Goal: Task Accomplishment & Management: Use online tool/utility

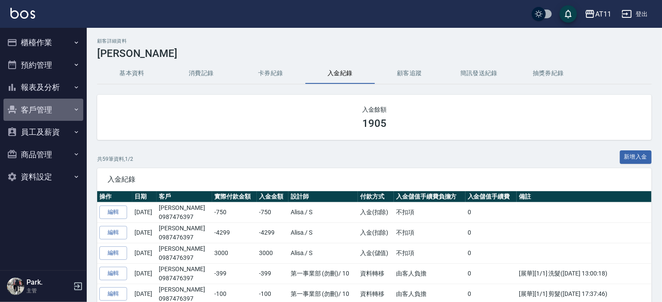
click at [45, 109] on button "客戶管理" at bounding box center [43, 110] width 80 height 23
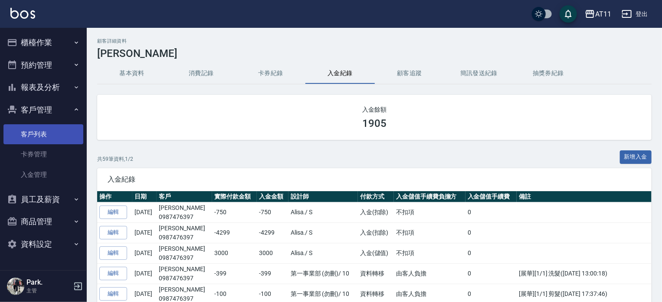
click at [54, 136] on link "客戶列表" at bounding box center [43, 134] width 80 height 20
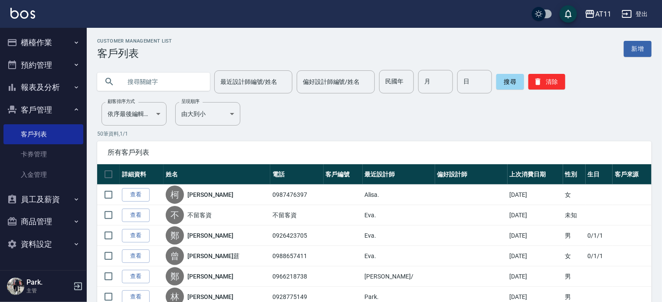
click at [145, 79] on input "text" at bounding box center [163, 81] width 82 height 23
type input "0928306125"
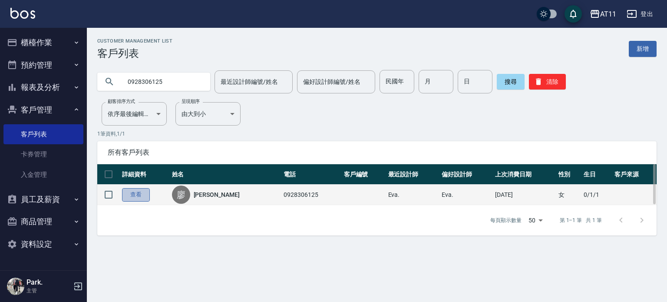
click at [146, 195] on link "查看" at bounding box center [136, 194] width 28 height 13
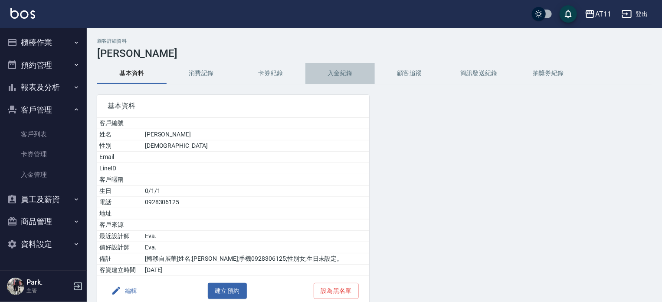
click at [348, 71] on button "入金紀錄" at bounding box center [340, 73] width 69 height 21
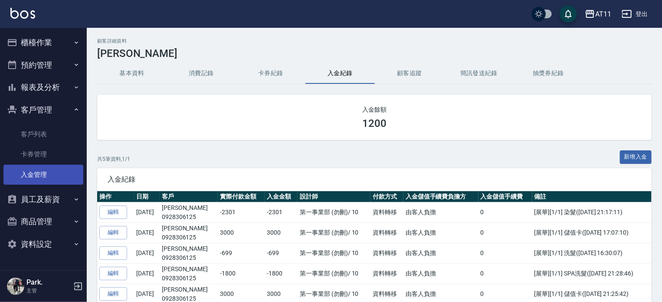
click at [35, 177] on link "入金管理" at bounding box center [43, 174] width 80 height 20
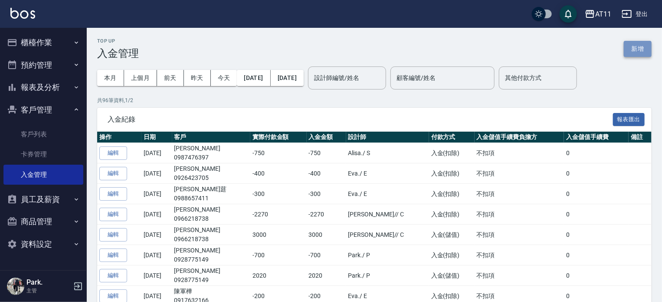
click at [635, 50] on button "新增" at bounding box center [638, 49] width 28 height 16
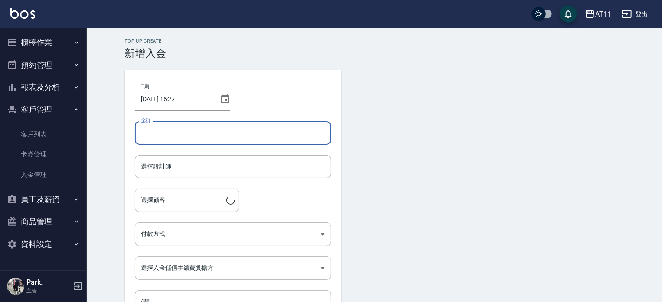
click at [210, 126] on input "金額" at bounding box center [233, 132] width 196 height 23
type input "3000"
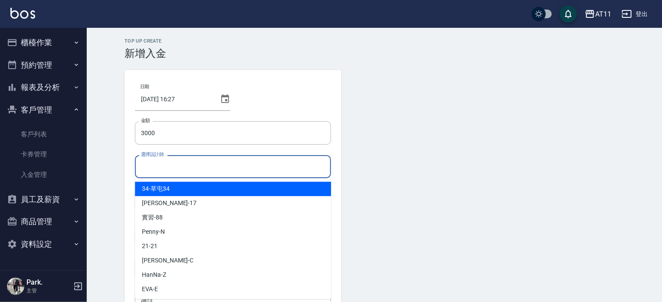
click at [247, 164] on input "選擇設計師" at bounding box center [233, 166] width 188 height 15
type input "ㄍ"
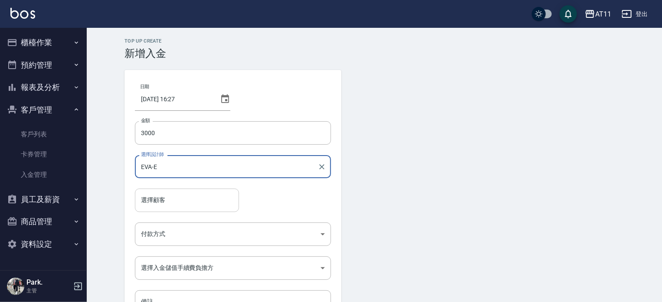
type input "EVA-E"
click at [201, 200] on input "選擇顧客" at bounding box center [187, 199] width 96 height 15
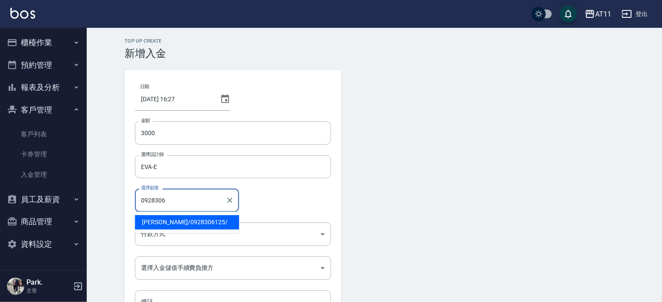
click at [193, 224] on span "廖芸嫻 / 0928306125 /" at bounding box center [187, 222] width 104 height 14
type input "廖芸嫻/0928306125/"
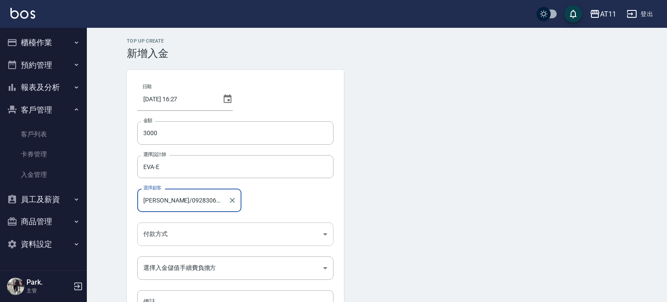
click at [191, 234] on body "AT11 登出 櫃檯作業 打帳單 帳單列表 現金收支登錄 材料自購登錄 每日結帳 排班表 現場電腦打卡 掃碼打卡 預約管理 預約管理 單日預約紀錄 單週預約紀…" at bounding box center [333, 180] width 667 height 360
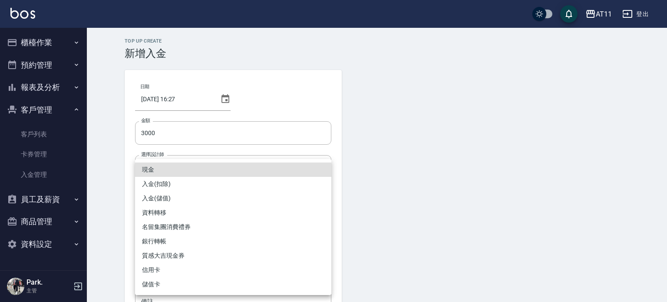
click at [200, 203] on li "入金(儲值)" at bounding box center [233, 198] width 196 height 14
type input "入金(儲值)"
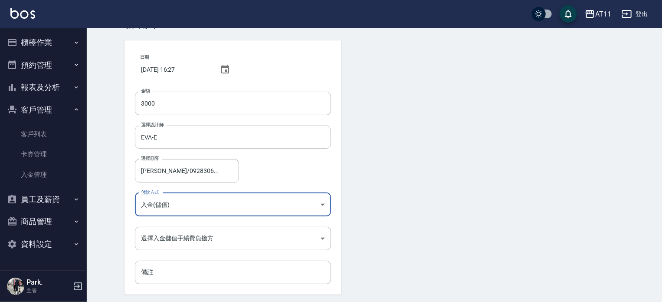
scroll to position [43, 0]
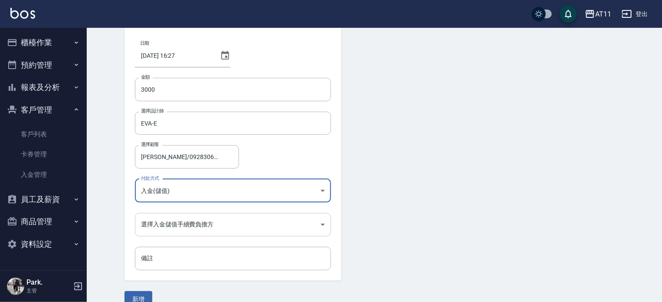
click at [214, 225] on body "AT11 登出 櫃檯作業 打帳單 帳單列表 現金收支登錄 材料自購登錄 每日結帳 排班表 現場電腦打卡 掃碼打卡 預約管理 預約管理 單日預約紀錄 單週預約紀…" at bounding box center [331, 137] width 662 height 360
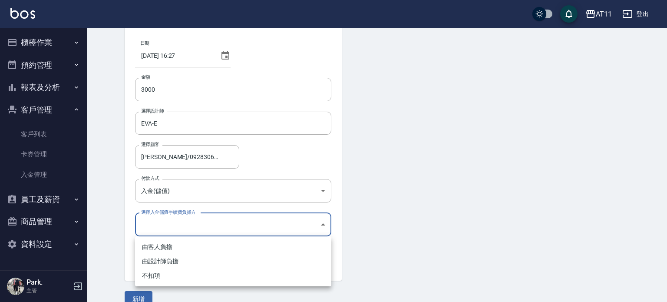
click at [210, 273] on li "不扣項" at bounding box center [233, 275] width 196 height 14
type input "WITHOUTHANDLINGFEE"
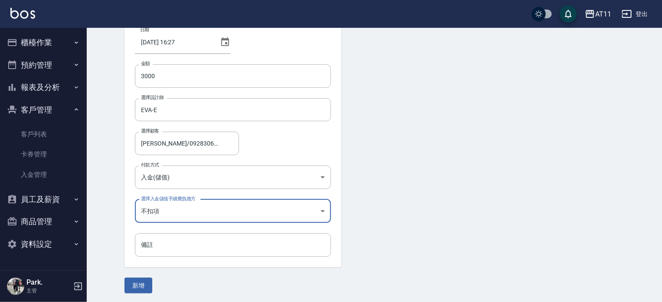
scroll to position [59, 0]
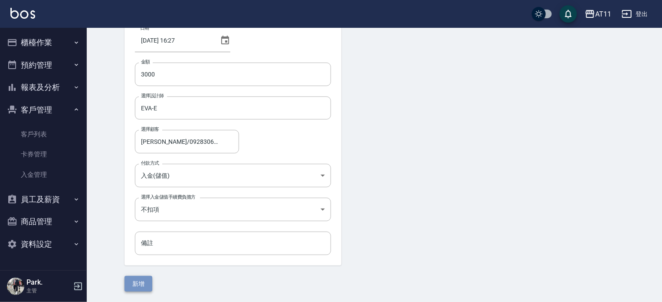
click at [139, 286] on button "新增" at bounding box center [139, 284] width 28 height 16
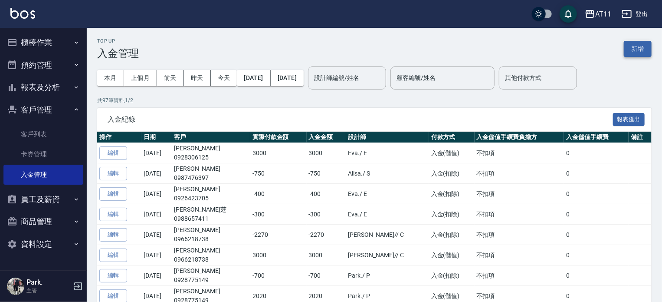
click at [638, 43] on button "新增" at bounding box center [638, 49] width 28 height 16
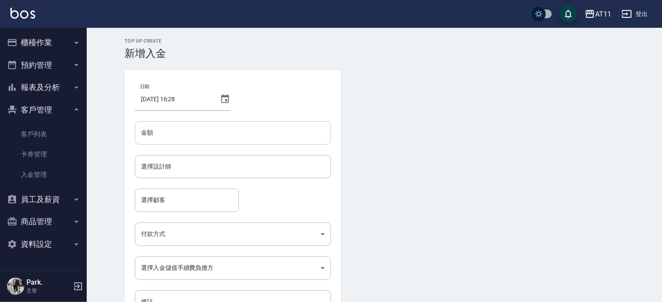
click at [255, 137] on input "金額" at bounding box center [233, 132] width 196 height 23
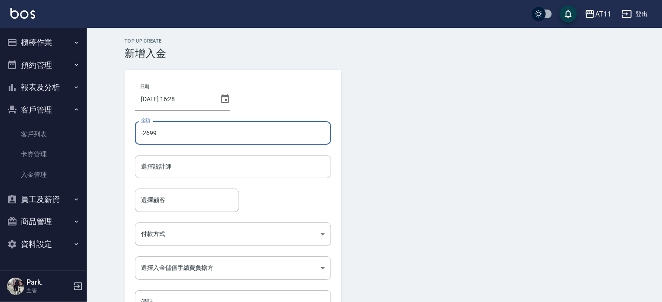
type input "-2699"
click at [239, 167] on input "選擇設計師" at bounding box center [233, 166] width 188 height 15
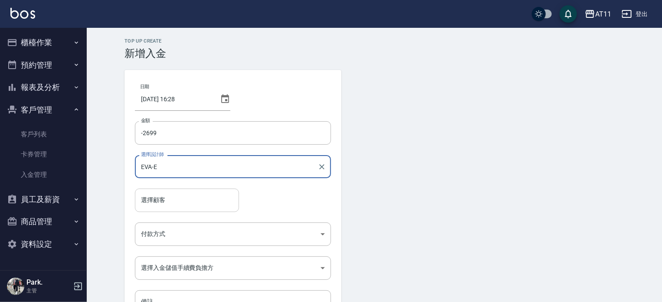
type input "EVA-E"
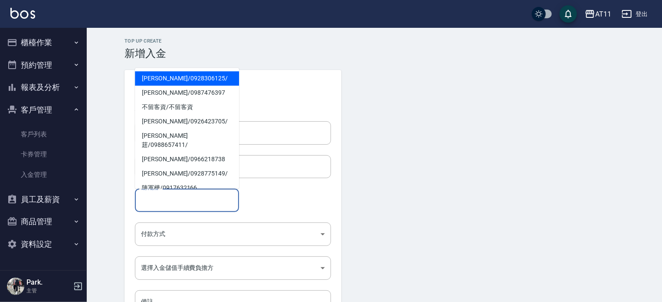
click at [210, 199] on input "選擇顧客" at bounding box center [187, 199] width 96 height 15
click at [187, 79] on span "廖芸嫻 / 0928306125 /" at bounding box center [187, 78] width 104 height 14
type input "廖芸嫻/0928306125/"
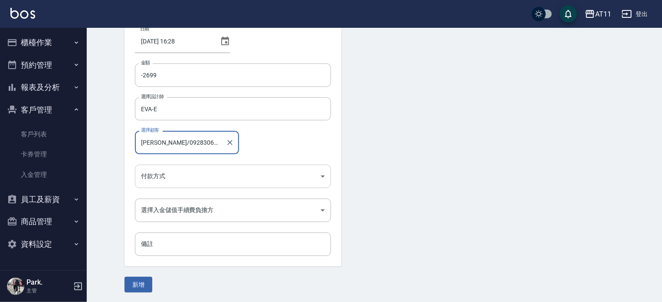
scroll to position [59, 0]
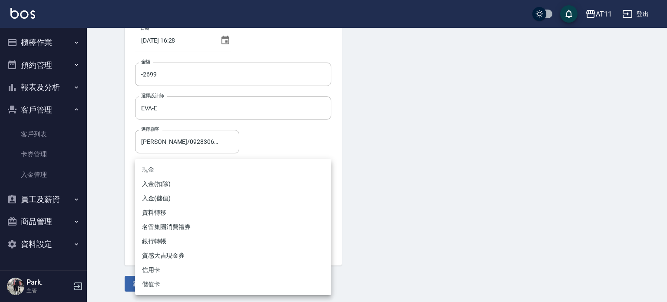
click at [224, 177] on body "AT11 登出 櫃檯作業 打帳單 帳單列表 現金收支登錄 材料自購登錄 每日結帳 排班表 現場電腦打卡 掃碼打卡 預約管理 預約管理 單日預約紀錄 單週預約紀…" at bounding box center [333, 121] width 667 height 360
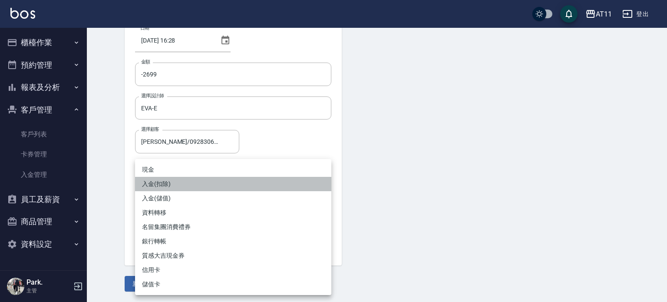
click at [224, 181] on li "入金(扣除)" at bounding box center [233, 184] width 196 height 14
type input "入金(扣除)"
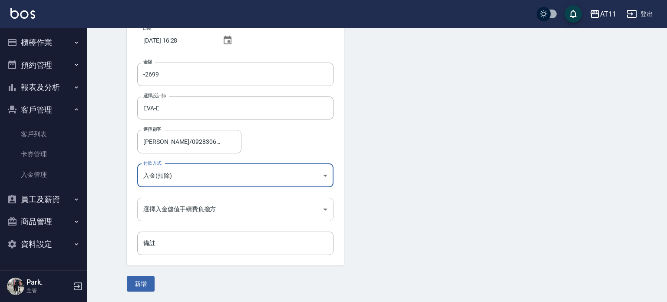
click at [220, 204] on body "AT11 登出 櫃檯作業 打帳單 帳單列表 現金收支登錄 材料自購登錄 每日結帳 排班表 現場電腦打卡 掃碼打卡 預約管理 預約管理 單日預約紀錄 單週預約紀…" at bounding box center [333, 121] width 667 height 360
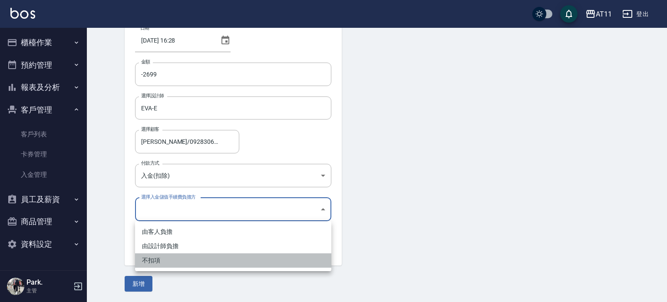
click at [210, 259] on li "不扣項" at bounding box center [233, 260] width 196 height 14
type input "WITHOUTHANDLINGFEE"
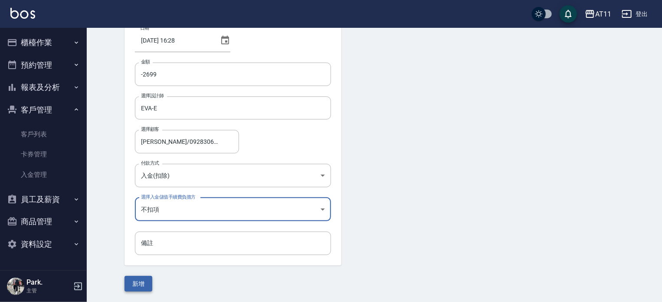
click at [138, 279] on button "新增" at bounding box center [139, 284] width 28 height 16
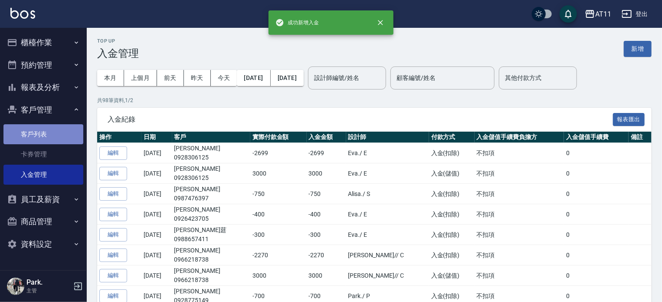
click at [33, 130] on link "客戶列表" at bounding box center [43, 134] width 80 height 20
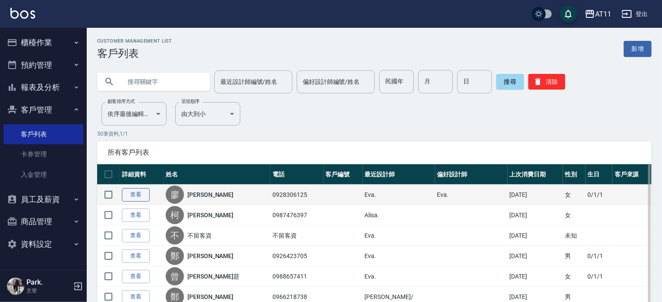
click at [134, 194] on link "查看" at bounding box center [136, 194] width 28 height 13
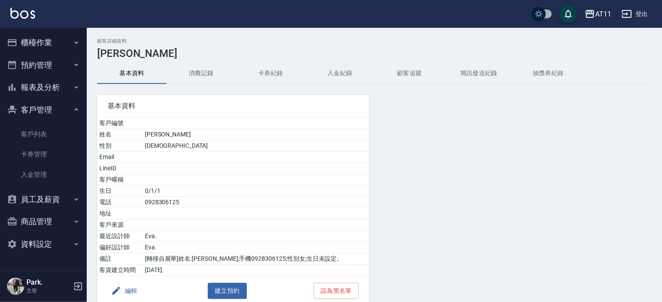
click at [337, 74] on button "入金紀錄" at bounding box center [340, 73] width 69 height 21
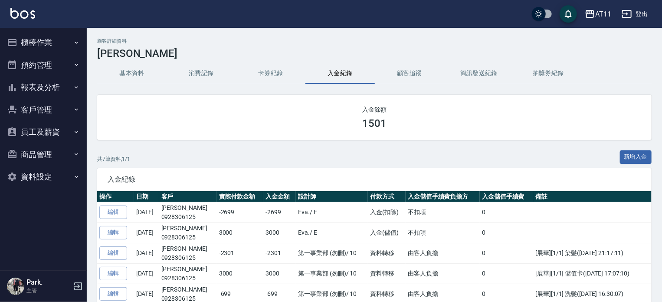
click at [39, 104] on button "客戶管理" at bounding box center [43, 110] width 80 height 23
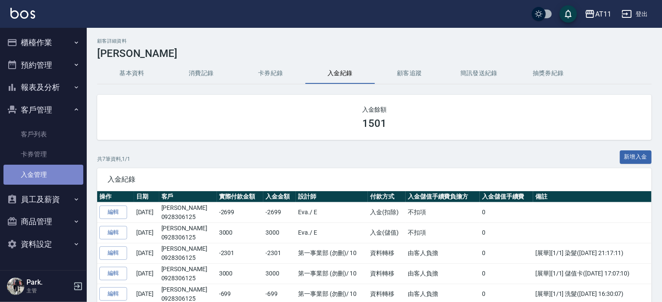
click at [46, 171] on link "入金管理" at bounding box center [43, 174] width 80 height 20
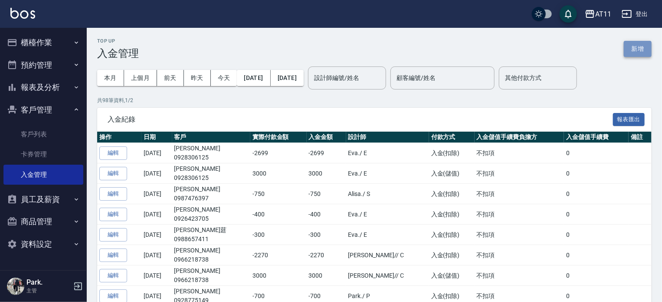
click at [635, 49] on button "新增" at bounding box center [638, 49] width 28 height 16
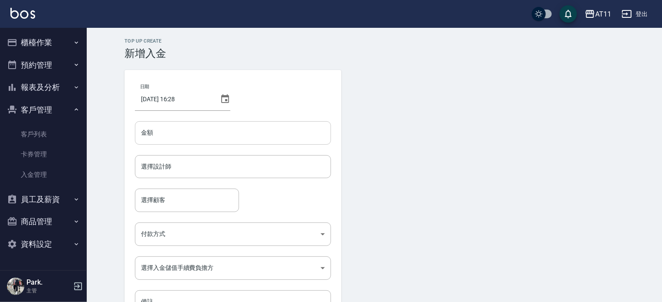
click at [206, 139] on input "金額" at bounding box center [233, 132] width 196 height 23
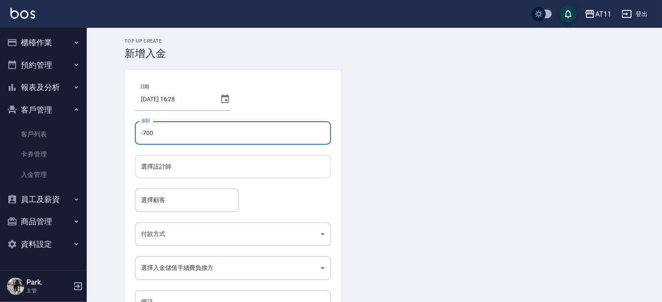
click at [149, 175] on div "選擇設計師" at bounding box center [233, 166] width 196 height 23
type input "-700"
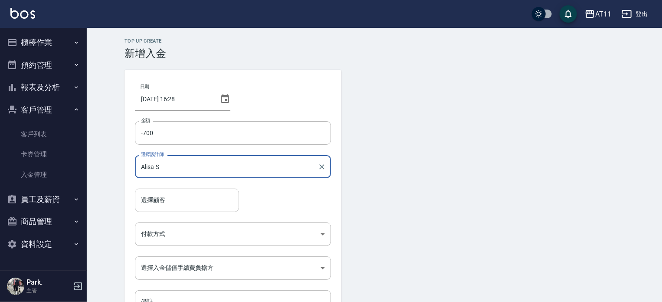
type input "Alisa-S"
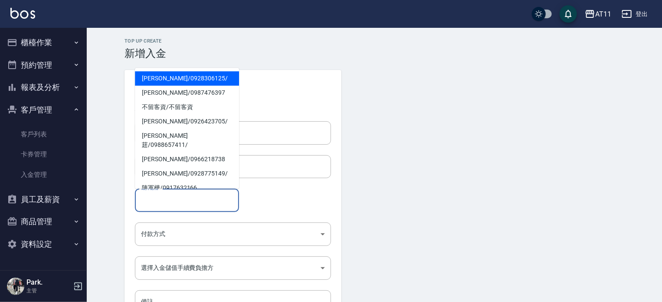
click at [162, 199] on input "選擇顧客" at bounding box center [187, 199] width 96 height 15
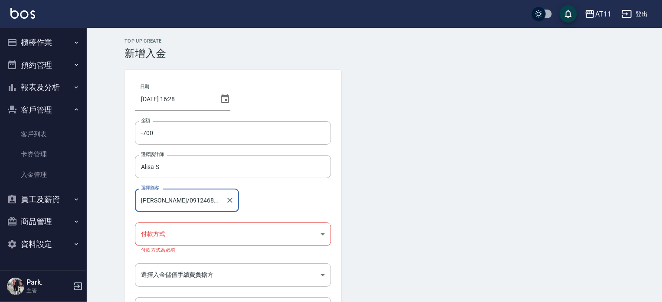
click at [174, 199] on input "[PERSON_NAME]/0912468003/" at bounding box center [180, 199] width 83 height 15
click at [198, 203] on input "[PERSON_NAME]/0912468003/" at bounding box center [180, 199] width 83 height 15
type input "[PERSON_NAME]/0912468003/"
click at [233, 198] on icon "Clear" at bounding box center [230, 200] width 9 height 9
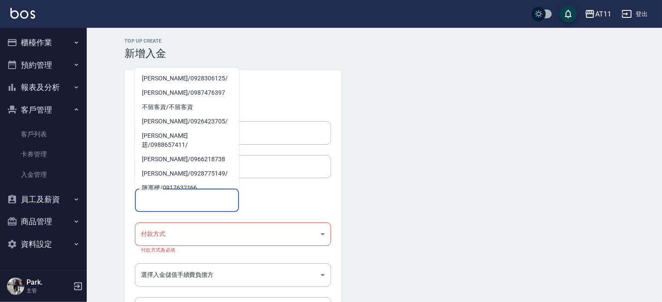
click at [174, 198] on input "選擇顧客" at bounding box center [187, 199] width 96 height 15
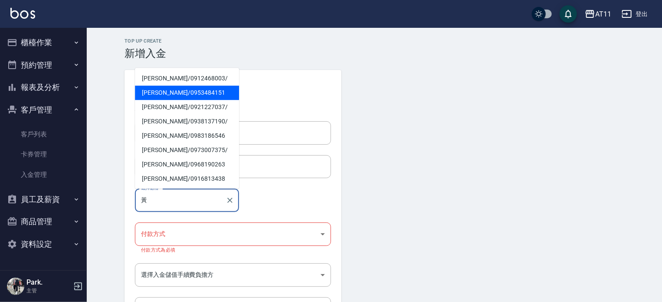
click at [160, 94] on span "[PERSON_NAME]/ 0953484151" at bounding box center [187, 93] width 104 height 14
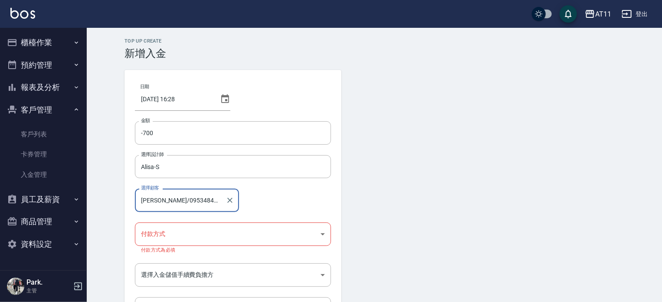
type input "[PERSON_NAME]/0953484151"
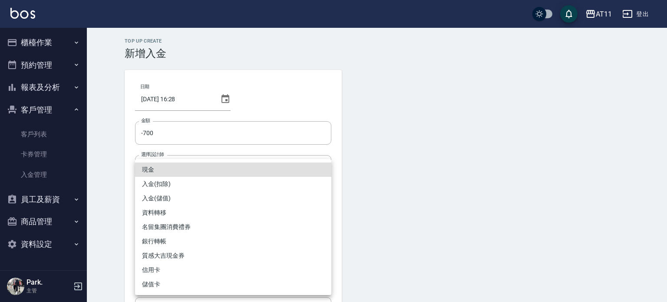
click at [213, 230] on body "AT11 登出 櫃檯作業 打帳單 帳單列表 現金收支登錄 材料自購登錄 每日結帳 排班表 現場電腦打卡 掃碼打卡 預約管理 預約管理 單日預約紀錄 單週預約紀…" at bounding box center [333, 183] width 667 height 367
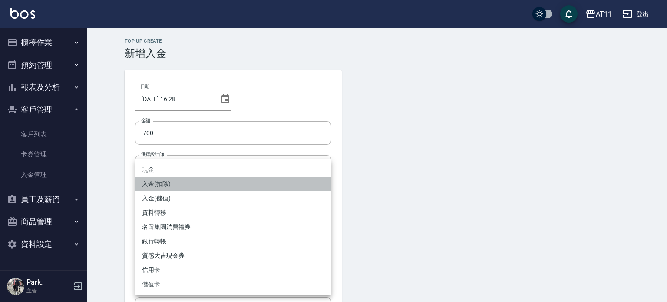
click at [211, 184] on li "入金(扣除)" at bounding box center [233, 184] width 196 height 14
type input "入金(扣除)"
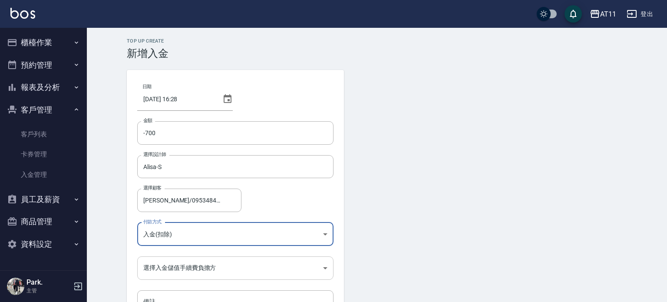
click at [220, 262] on body "AT11 登出 櫃檯作業 打帳單 帳單列表 現金收支登錄 材料自購登錄 每日結帳 排班表 現場電腦打卡 掃碼打卡 預約管理 預約管理 單日預約紀錄 單週預約紀…" at bounding box center [333, 180] width 667 height 360
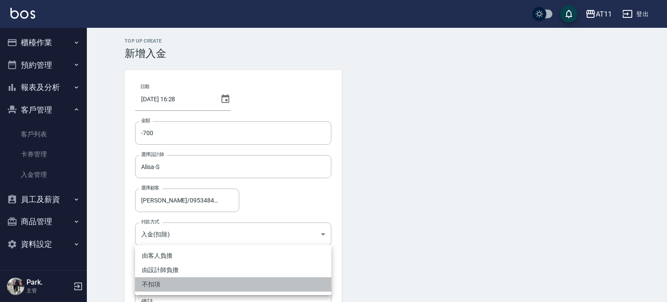
click at [240, 281] on li "不扣項" at bounding box center [233, 284] width 196 height 14
type input "WITHOUTHANDLINGFEE"
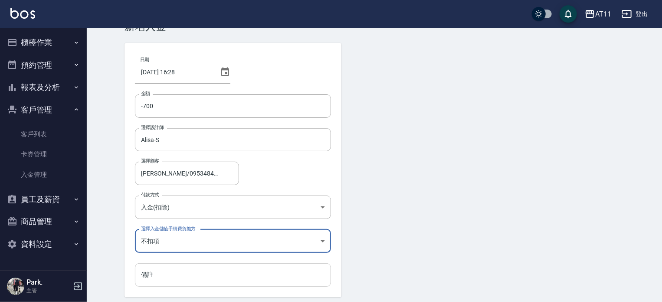
scroll to position [59, 0]
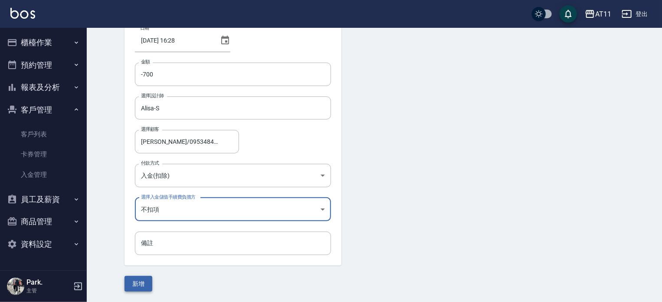
click at [143, 281] on button "新增" at bounding box center [139, 284] width 28 height 16
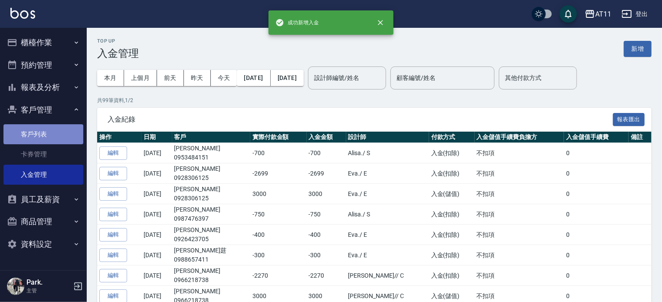
click at [36, 131] on link "客戶列表" at bounding box center [43, 134] width 80 height 20
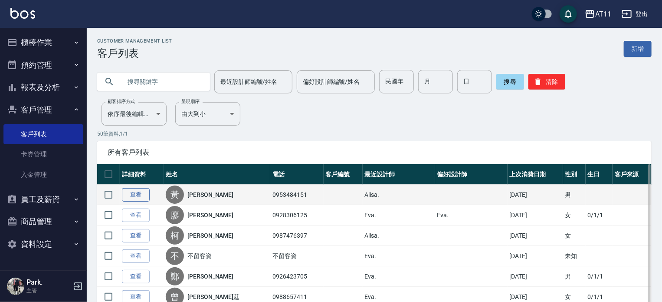
click at [141, 194] on link "查看" at bounding box center [136, 194] width 28 height 13
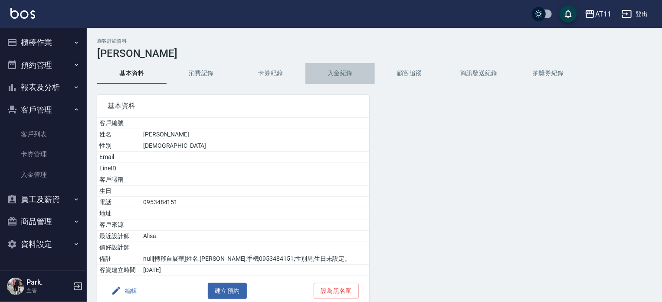
drag, startPoint x: 352, startPoint y: 76, endPoint x: 283, endPoint y: 63, distance: 71.2
click at [352, 76] on button "入金紀錄" at bounding box center [340, 73] width 69 height 21
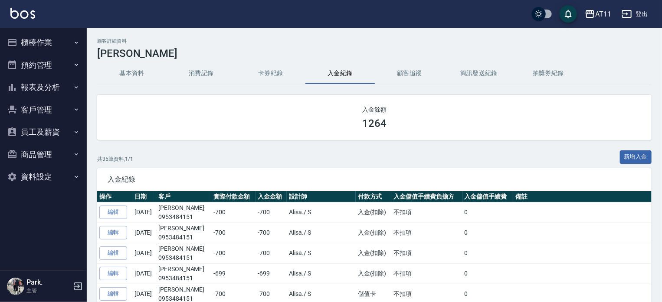
drag, startPoint x: 40, startPoint y: 109, endPoint x: 41, endPoint y: 116, distance: 6.5
click at [40, 111] on button "客戶管理" at bounding box center [43, 110] width 80 height 23
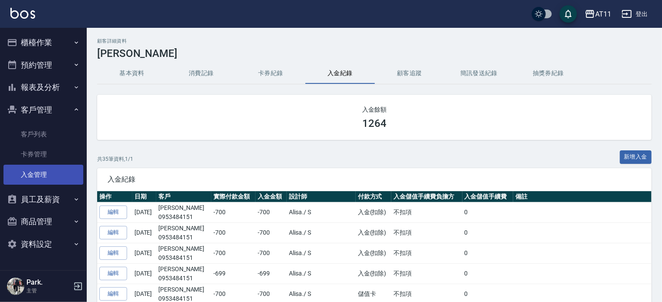
click at [49, 168] on link "入金管理" at bounding box center [43, 174] width 80 height 20
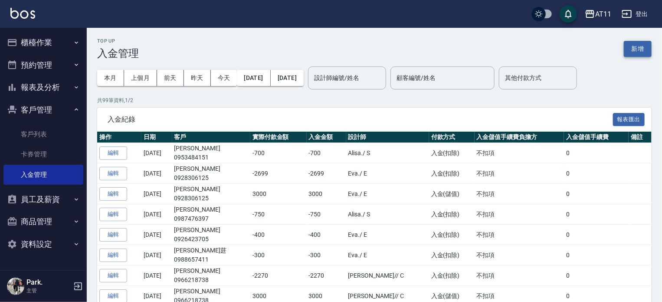
click at [640, 48] on button "新增" at bounding box center [638, 49] width 28 height 16
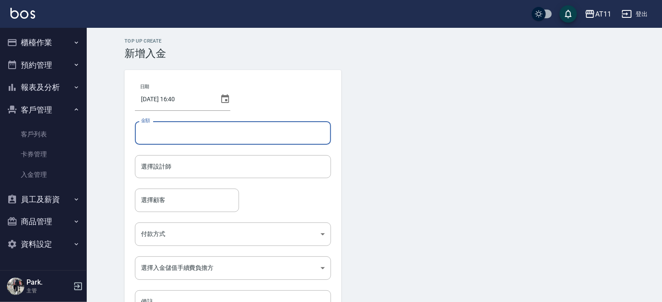
click at [247, 131] on input "金額" at bounding box center [233, 132] width 196 height 23
type input "2020"
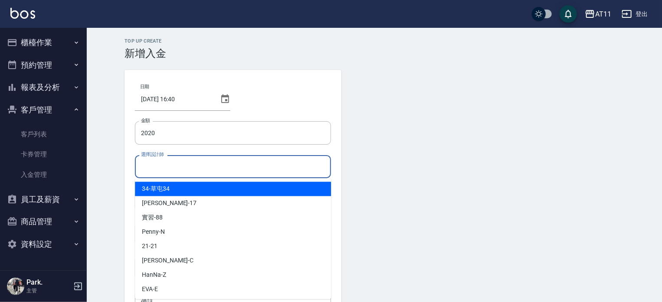
click at [228, 169] on input "選擇設計師" at bounding box center [233, 166] width 188 height 15
type input "ㄋ"
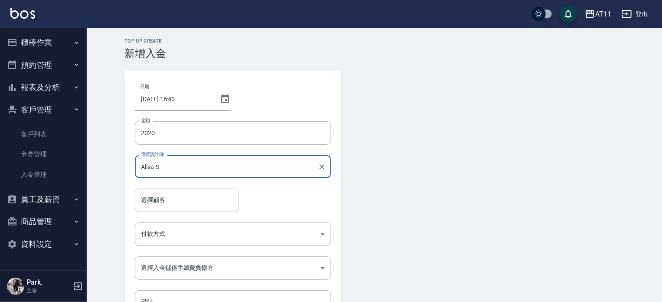
type input "Alisa-S"
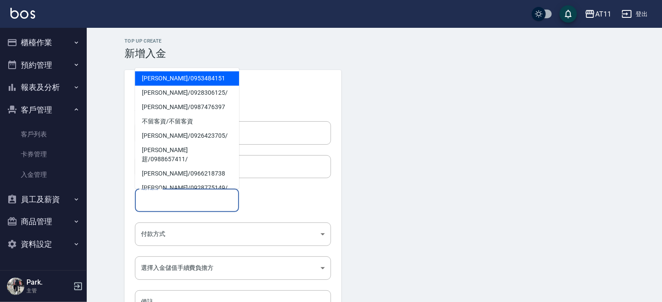
click at [198, 203] on input "選擇顧客" at bounding box center [187, 199] width 96 height 15
click at [158, 78] on span "[PERSON_NAME]/ 0953484151" at bounding box center [187, 78] width 104 height 14
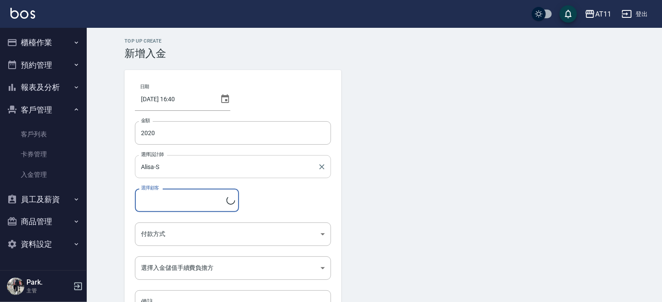
type input "[PERSON_NAME]/0953484151"
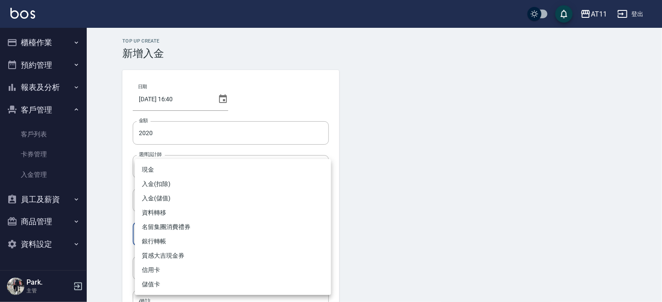
click at [232, 232] on body "AT11 登出 櫃檯作業 打帳單 帳單列表 現金收支登錄 材料自購登錄 每日結帳 排班表 現場電腦打卡 掃碼打卡 預約管理 預約管理 單日預約紀錄 單週預約紀…" at bounding box center [331, 180] width 662 height 360
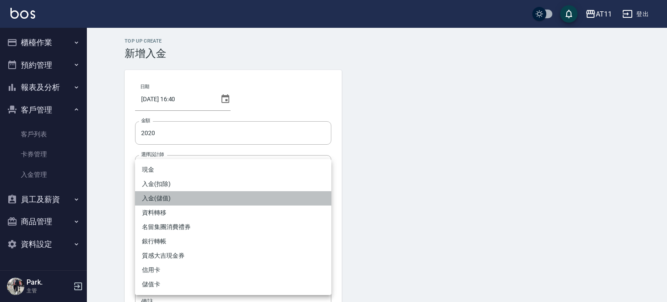
click at [249, 198] on li "入金(儲值)" at bounding box center [233, 198] width 196 height 14
type input "入金(儲值)"
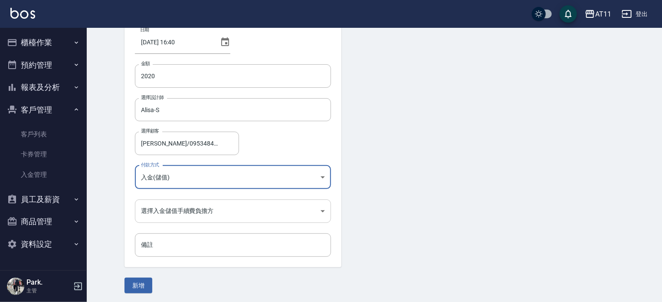
scroll to position [59, 0]
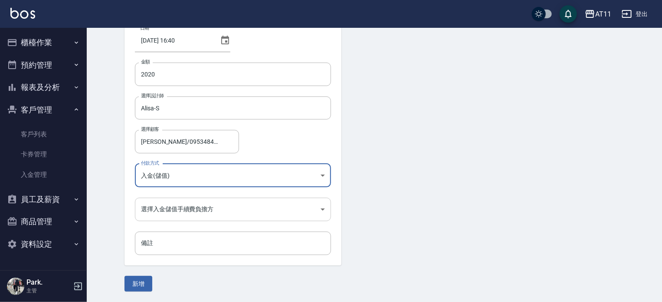
click at [291, 209] on body "AT11 登出 櫃檯作業 打帳單 帳單列表 現金收支登錄 材料自購登錄 每日結帳 排班表 現場電腦打卡 掃碼打卡 預約管理 預約管理 單日預約紀錄 單週預約紀…" at bounding box center [331, 121] width 662 height 360
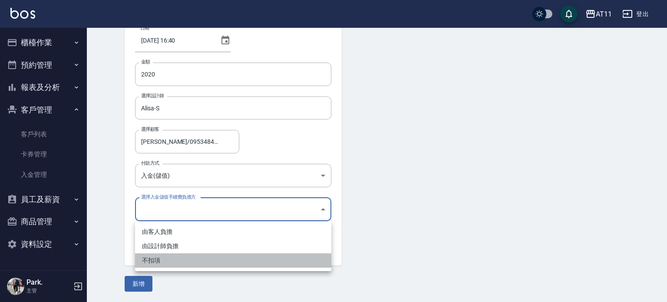
click at [244, 258] on li "不扣項" at bounding box center [233, 260] width 196 height 14
type input "WITHOUTHANDLINGFEE"
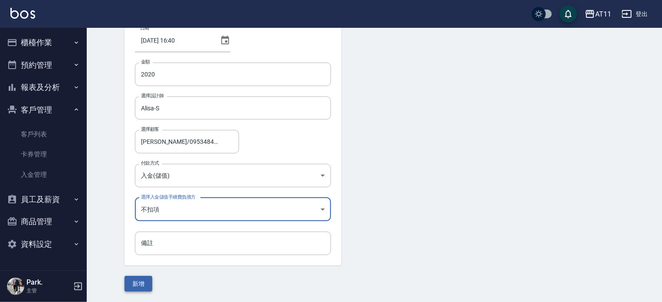
click at [147, 283] on button "新增" at bounding box center [139, 284] width 28 height 16
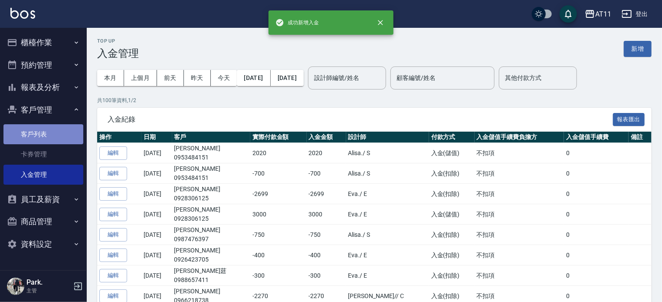
drag, startPoint x: 46, startPoint y: 135, endPoint x: 66, endPoint y: 144, distance: 21.6
click at [47, 135] on link "客戶列表" at bounding box center [43, 134] width 80 height 20
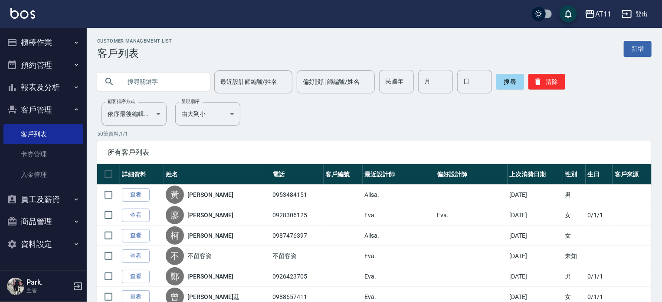
click at [140, 193] on link "查看" at bounding box center [136, 194] width 28 height 13
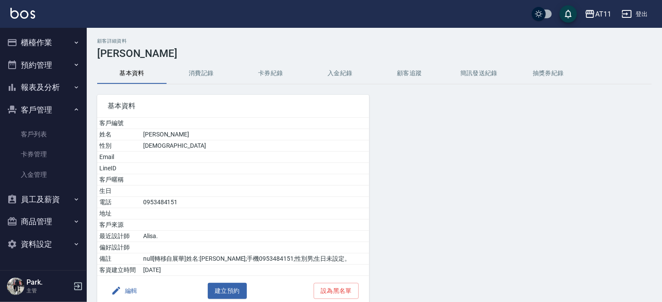
drag, startPoint x: 323, startPoint y: 72, endPoint x: 327, endPoint y: 73, distance: 4.4
click at [325, 73] on button "入金紀錄" at bounding box center [340, 73] width 69 height 21
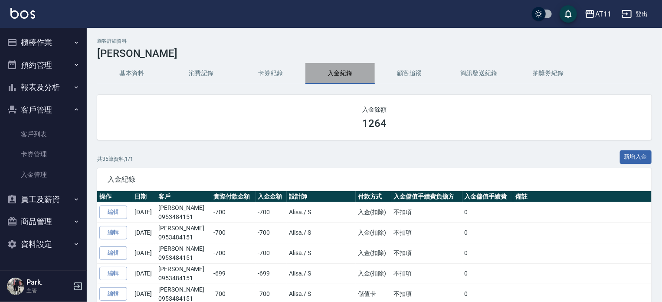
click at [327, 73] on button "入金紀錄" at bounding box center [340, 73] width 69 height 21
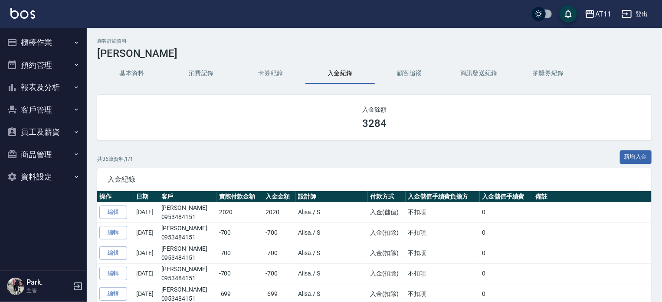
click at [40, 45] on button "櫃檯作業" at bounding box center [43, 42] width 80 height 23
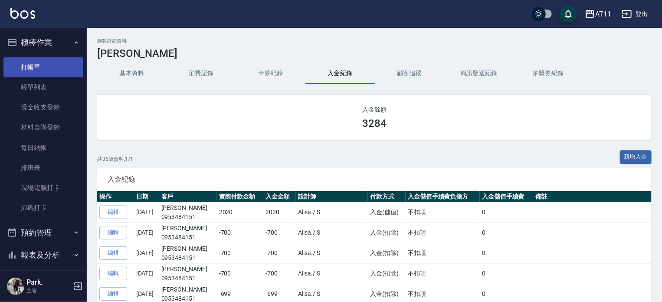
click at [44, 68] on link "打帳單" at bounding box center [43, 67] width 80 height 20
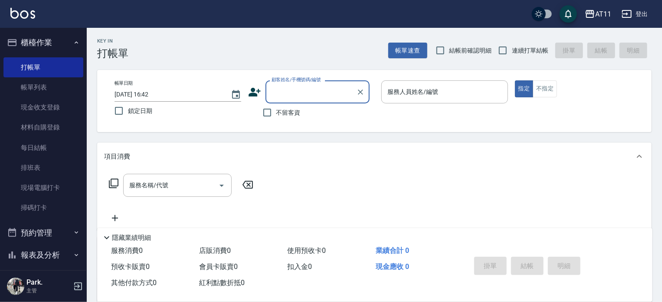
click at [46, 43] on button "櫃檯作業" at bounding box center [43, 42] width 80 height 23
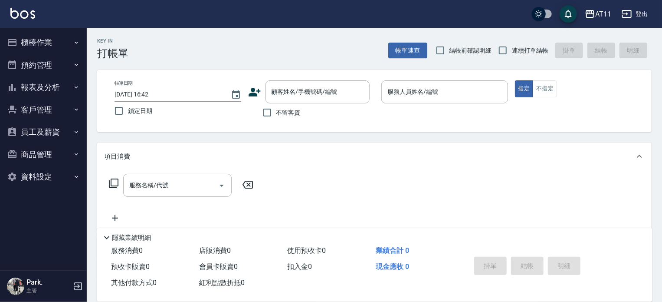
click at [49, 89] on button "報表及分析" at bounding box center [43, 87] width 80 height 23
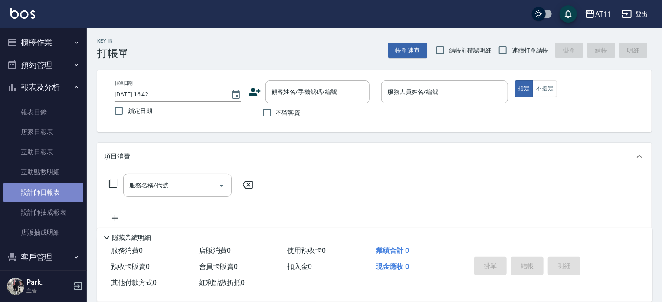
click at [51, 194] on link "設計師日報表" at bounding box center [43, 192] width 80 height 20
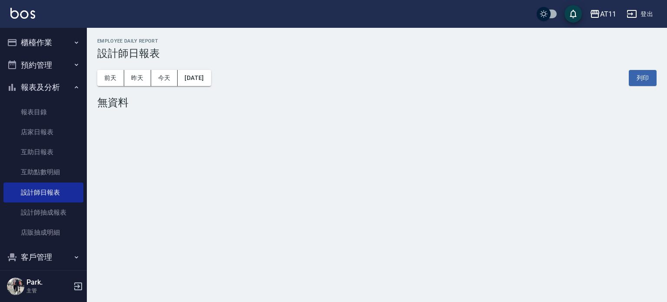
click at [138, 86] on div "前天 昨天 今天 2025/09/19 列印" at bounding box center [376, 77] width 559 height 37
click at [134, 78] on button "昨天" at bounding box center [137, 78] width 27 height 16
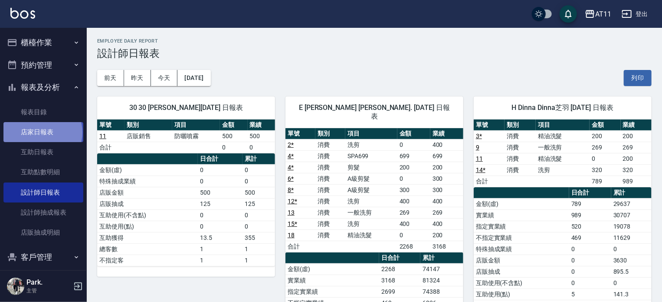
click at [42, 132] on link "店家日報表" at bounding box center [43, 132] width 80 height 20
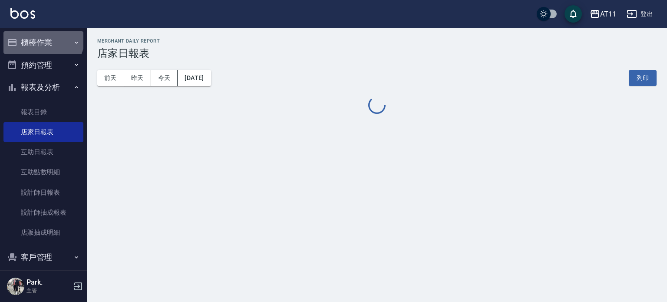
click at [42, 38] on button "櫃檯作業" at bounding box center [43, 42] width 80 height 23
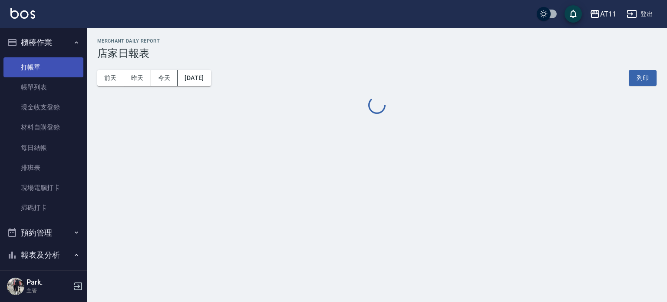
click at [43, 61] on link "打帳單" at bounding box center [43, 67] width 80 height 20
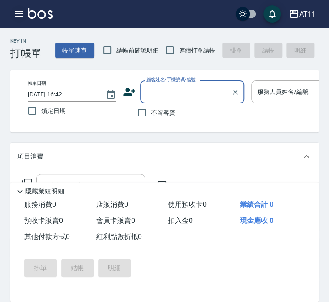
click at [22, 14] on icon "button" at bounding box center [19, 13] width 8 height 5
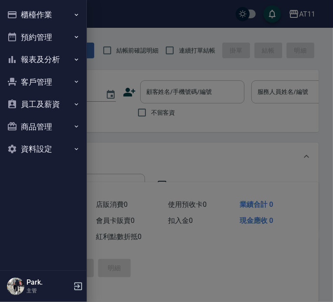
click at [43, 60] on button "報表及分析" at bounding box center [43, 59] width 80 height 23
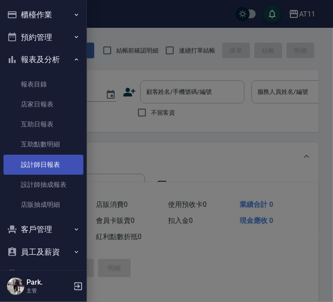
click at [51, 162] on link "設計師日報表" at bounding box center [43, 165] width 80 height 20
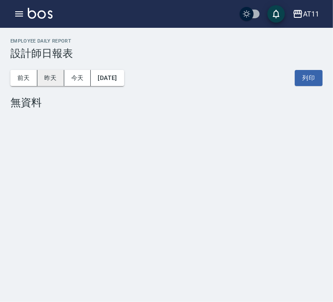
click at [52, 78] on button "昨天" at bounding box center [50, 78] width 27 height 16
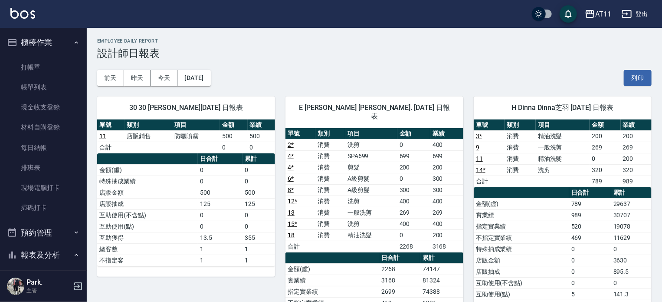
click at [330, 66] on div "前天 昨天 今天 2025/09/18 列印" at bounding box center [374, 77] width 555 height 37
click at [49, 102] on link "現金收支登錄" at bounding box center [43, 107] width 80 height 20
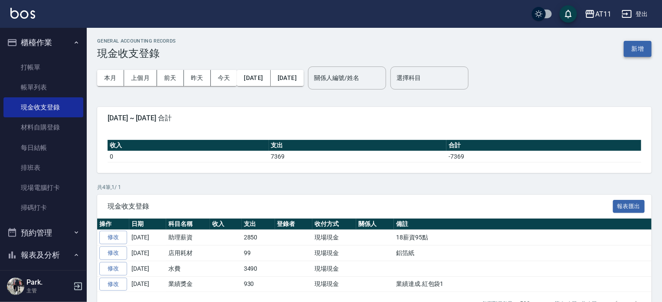
click at [641, 45] on button "新增" at bounding box center [638, 49] width 28 height 16
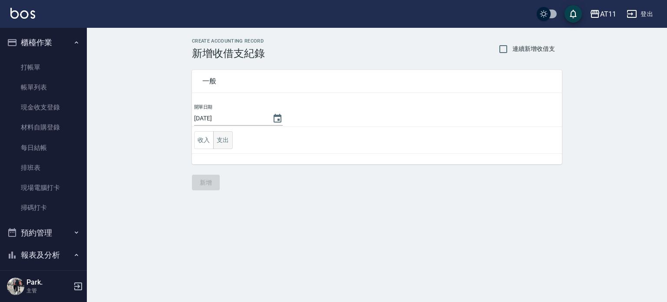
click at [223, 138] on button "支出" at bounding box center [223, 140] width 20 height 18
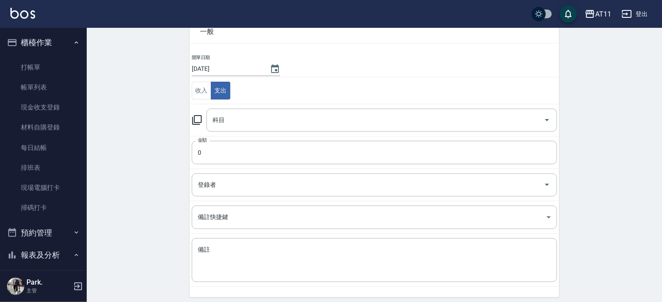
scroll to position [80, 0]
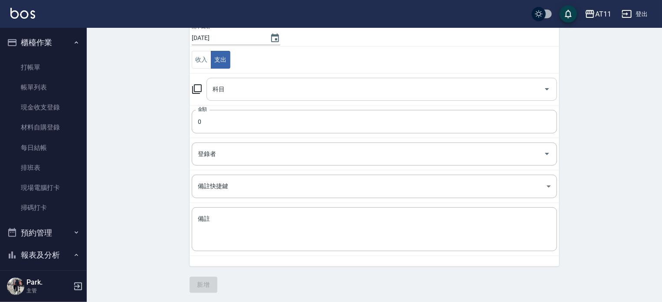
click at [293, 87] on input "科目" at bounding box center [376, 89] width 330 height 15
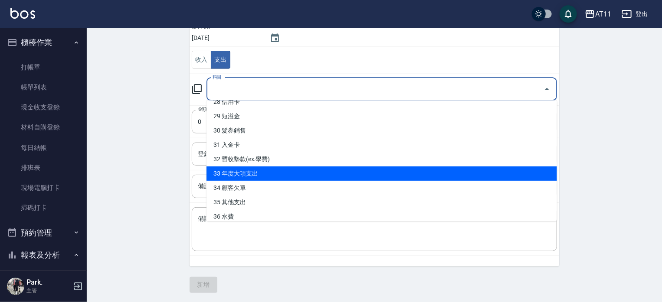
scroll to position [444, 0]
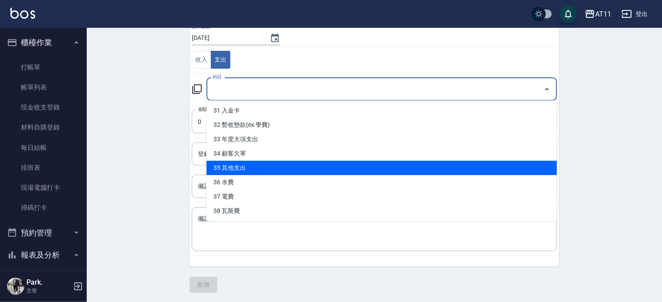
click at [323, 171] on li "35 其他支出" at bounding box center [382, 168] width 351 height 14
type input "35 其他支出"
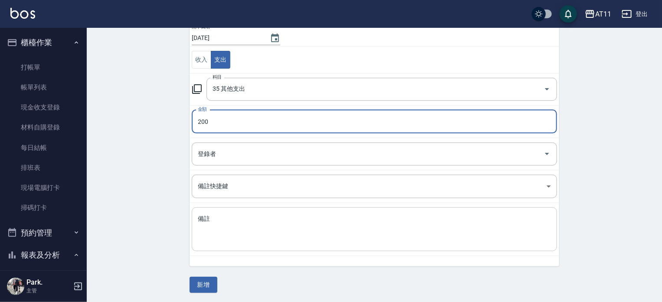
type input "200"
click at [293, 219] on textarea "備註" at bounding box center [374, 229] width 353 height 30
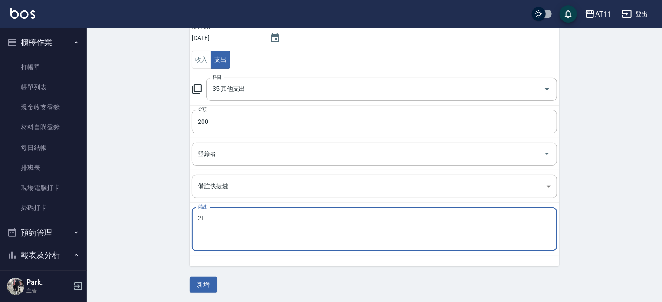
type textarea "2"
type textarea "電腦轉接頭"
click at [203, 281] on button "新增" at bounding box center [204, 284] width 28 height 16
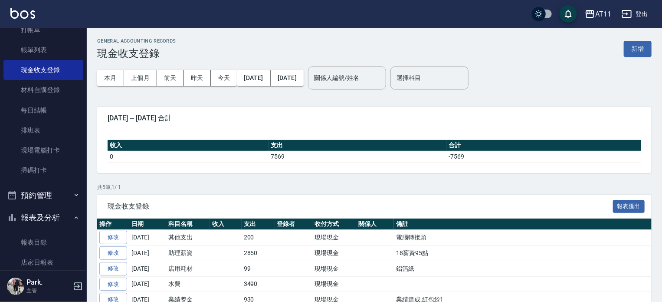
scroll to position [130, 0]
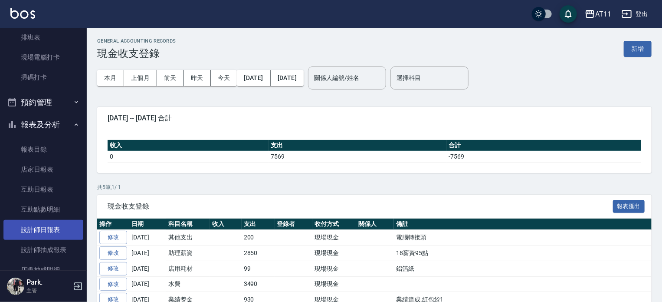
drag, startPoint x: 45, startPoint y: 230, endPoint x: 30, endPoint y: 225, distance: 15.2
click at [45, 229] on link "設計師日報表" at bounding box center [43, 230] width 80 height 20
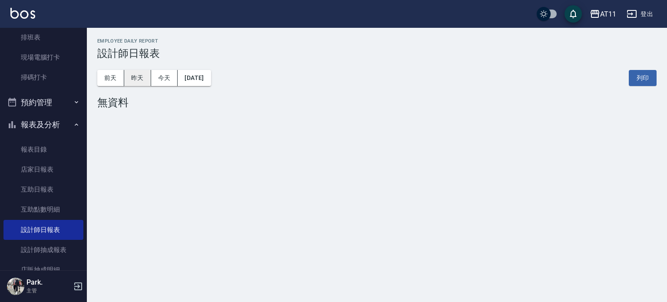
click at [141, 73] on button "昨天" at bounding box center [137, 78] width 27 height 16
